Goal: Register for event/course

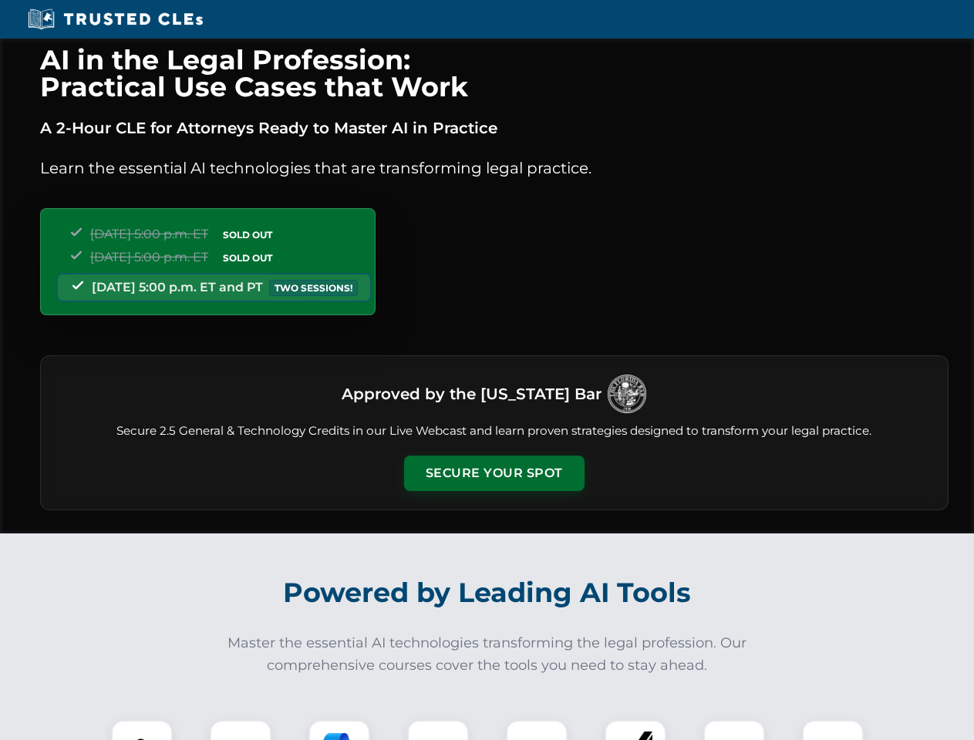
click at [493, 473] on button "Secure Your Spot" at bounding box center [494, 473] width 180 height 35
click at [142, 730] on img at bounding box center [141, 750] width 45 height 45
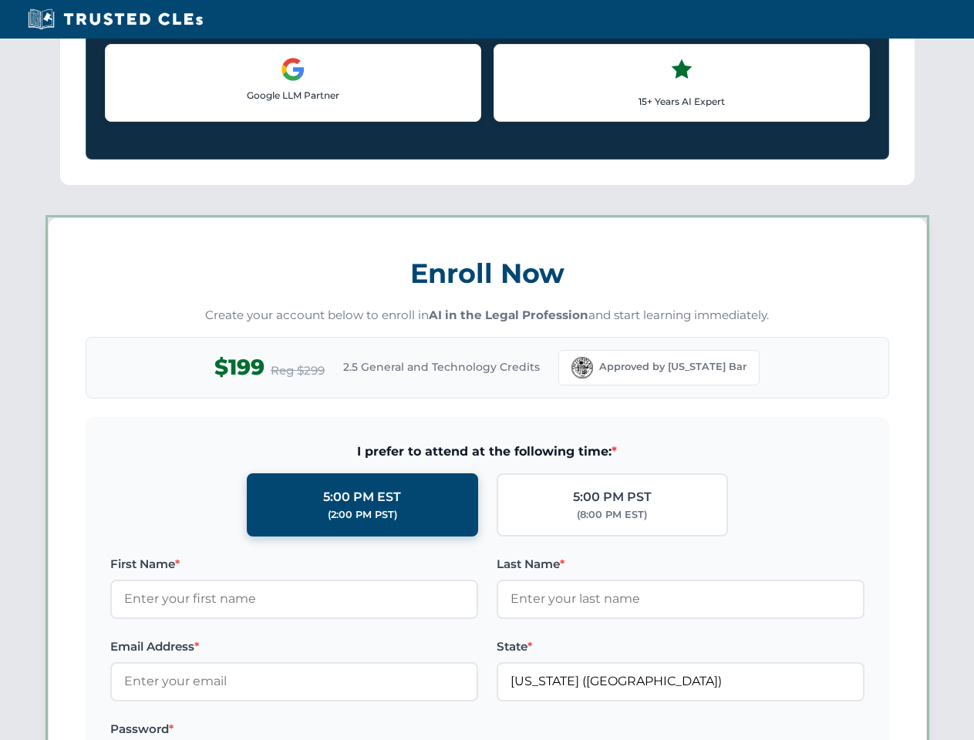
click at [339, 730] on label "Password *" at bounding box center [294, 729] width 368 height 18
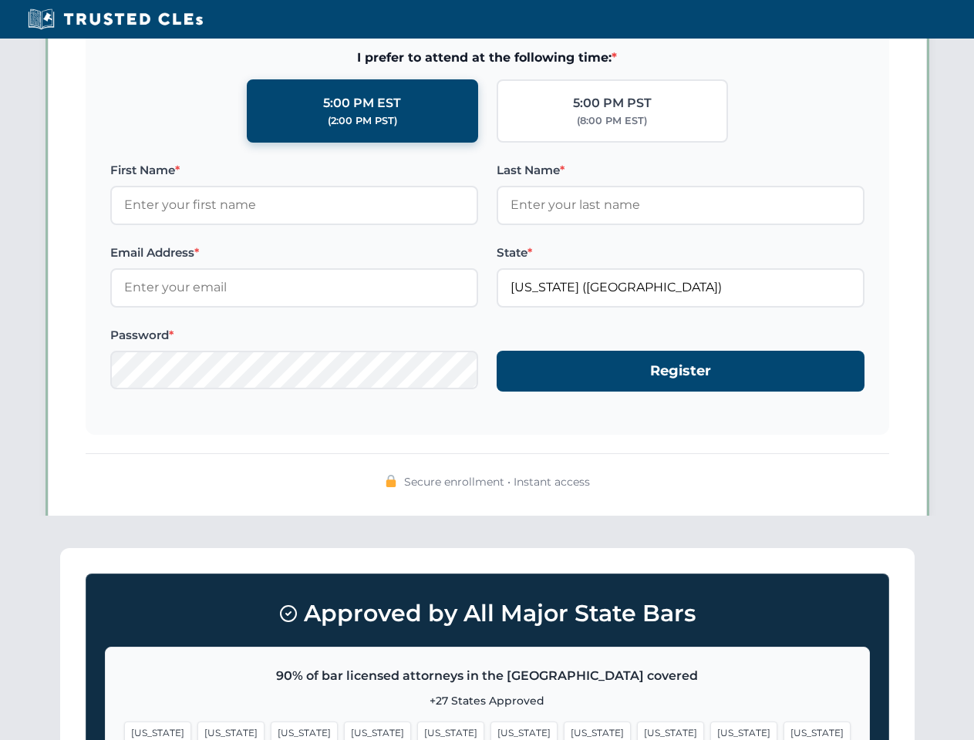
click at [710, 730] on span "[US_STATE]" at bounding box center [743, 732] width 67 height 22
